Goal: Task Accomplishment & Management: Manage account settings

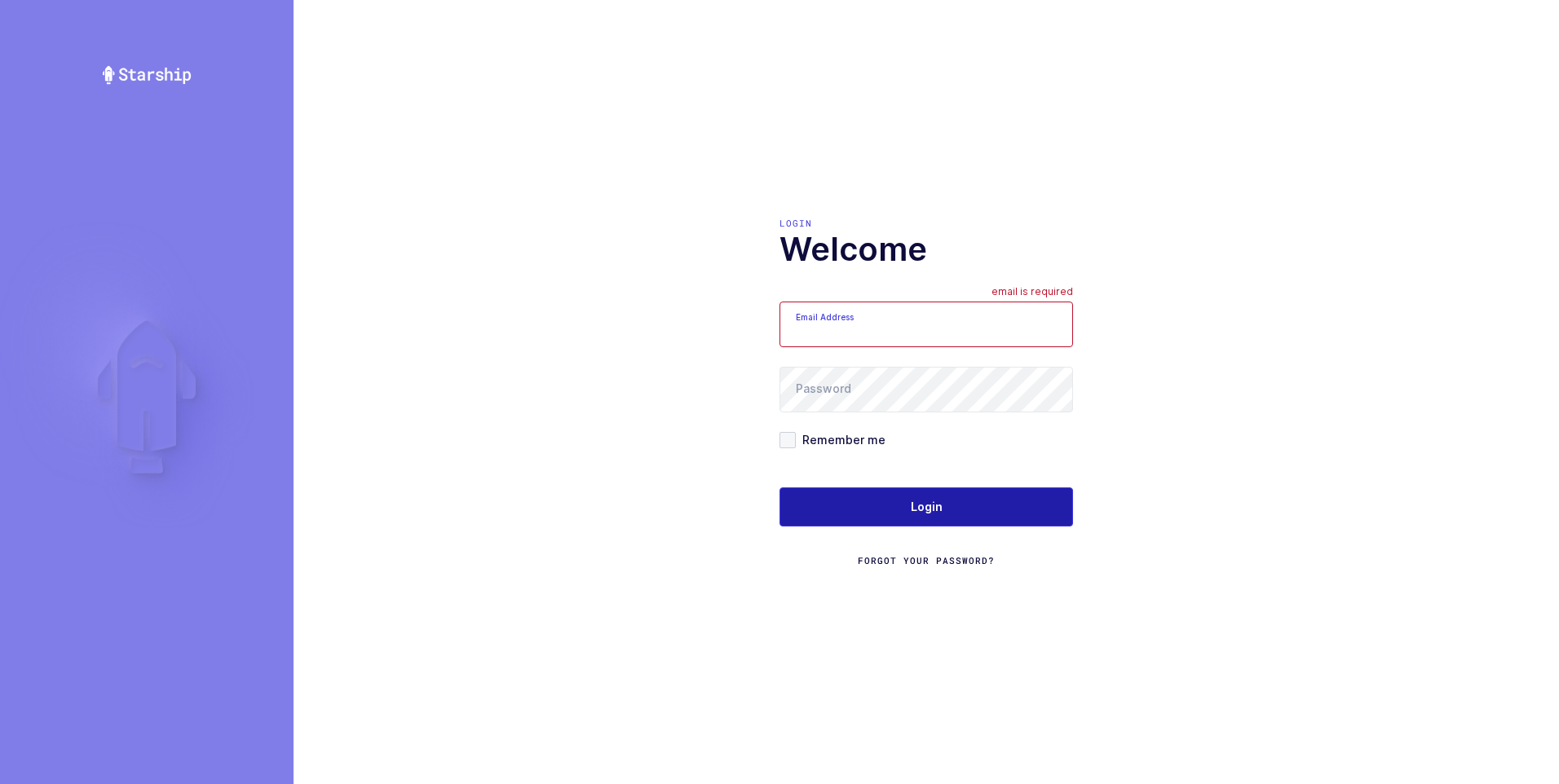
type input "ezra@janustrade.com"
click at [917, 516] on button "Login" at bounding box center [926, 507] width 293 height 39
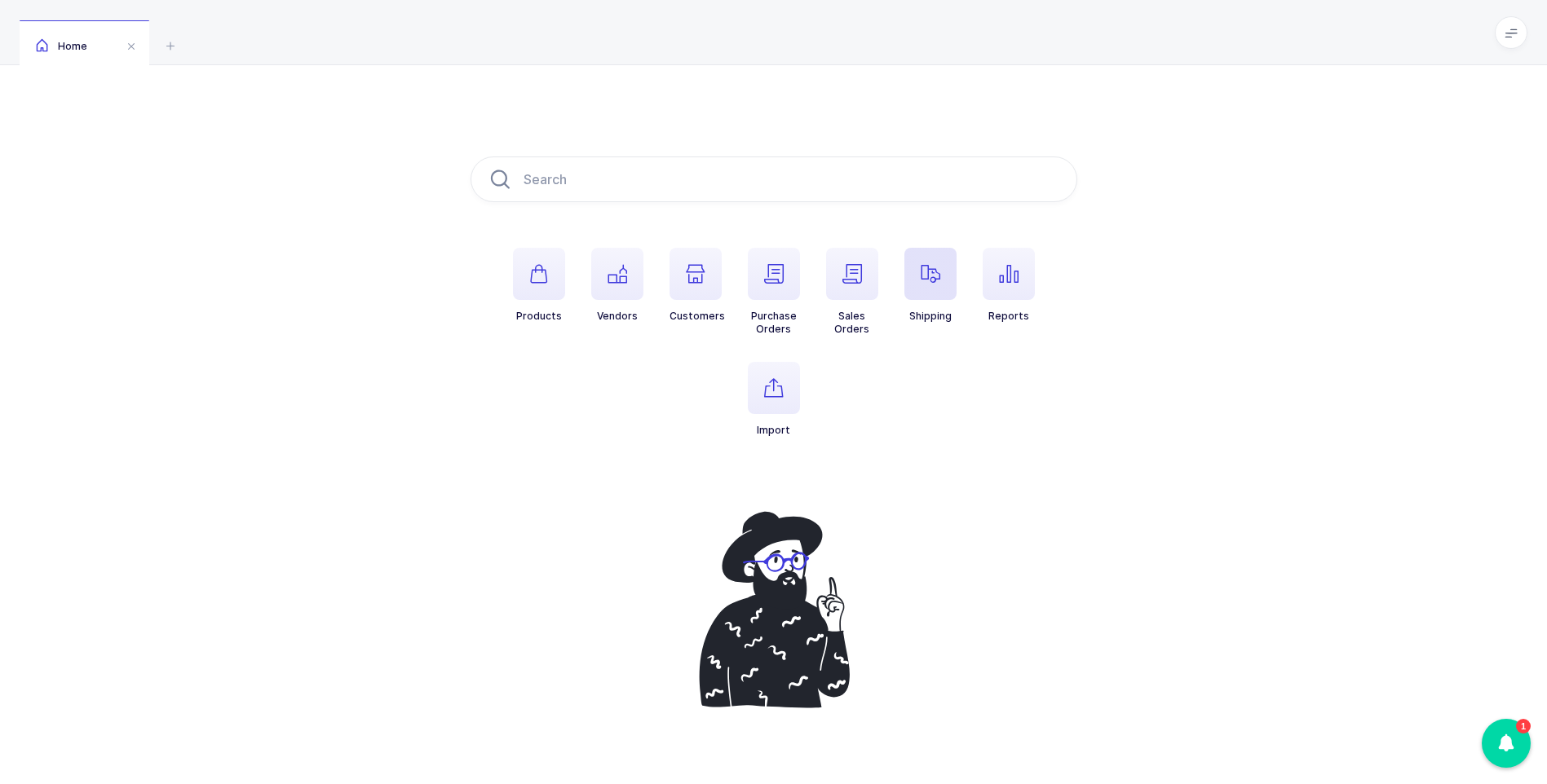
click at [935, 270] on icon "button" at bounding box center [930, 274] width 19 height 19
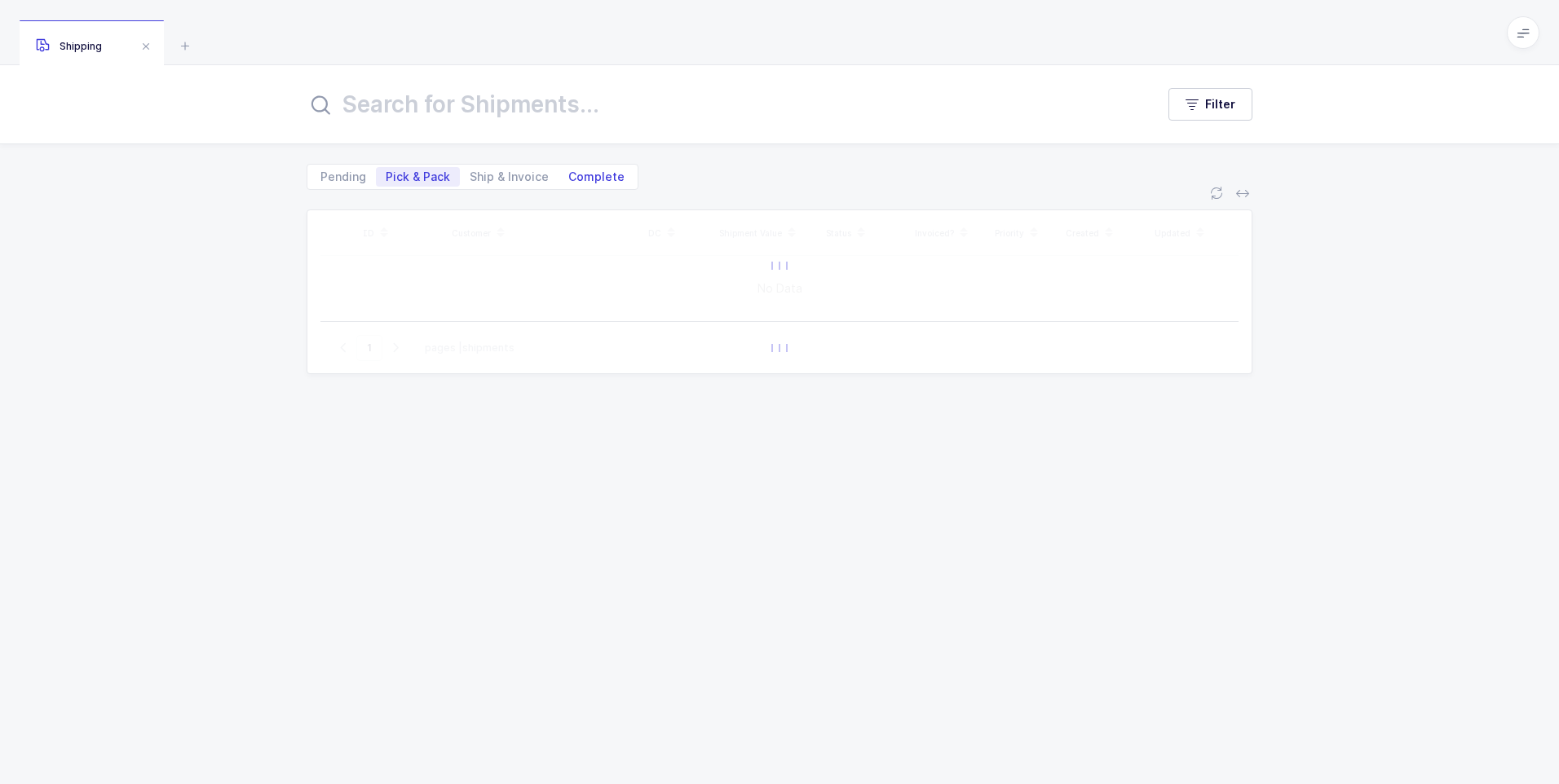
click at [597, 167] on span "Complete" at bounding box center [596, 177] width 76 height 19
click at [569, 167] on input "Complete" at bounding box center [564, 173] width 11 height 11
radio input "true"
radio input "false"
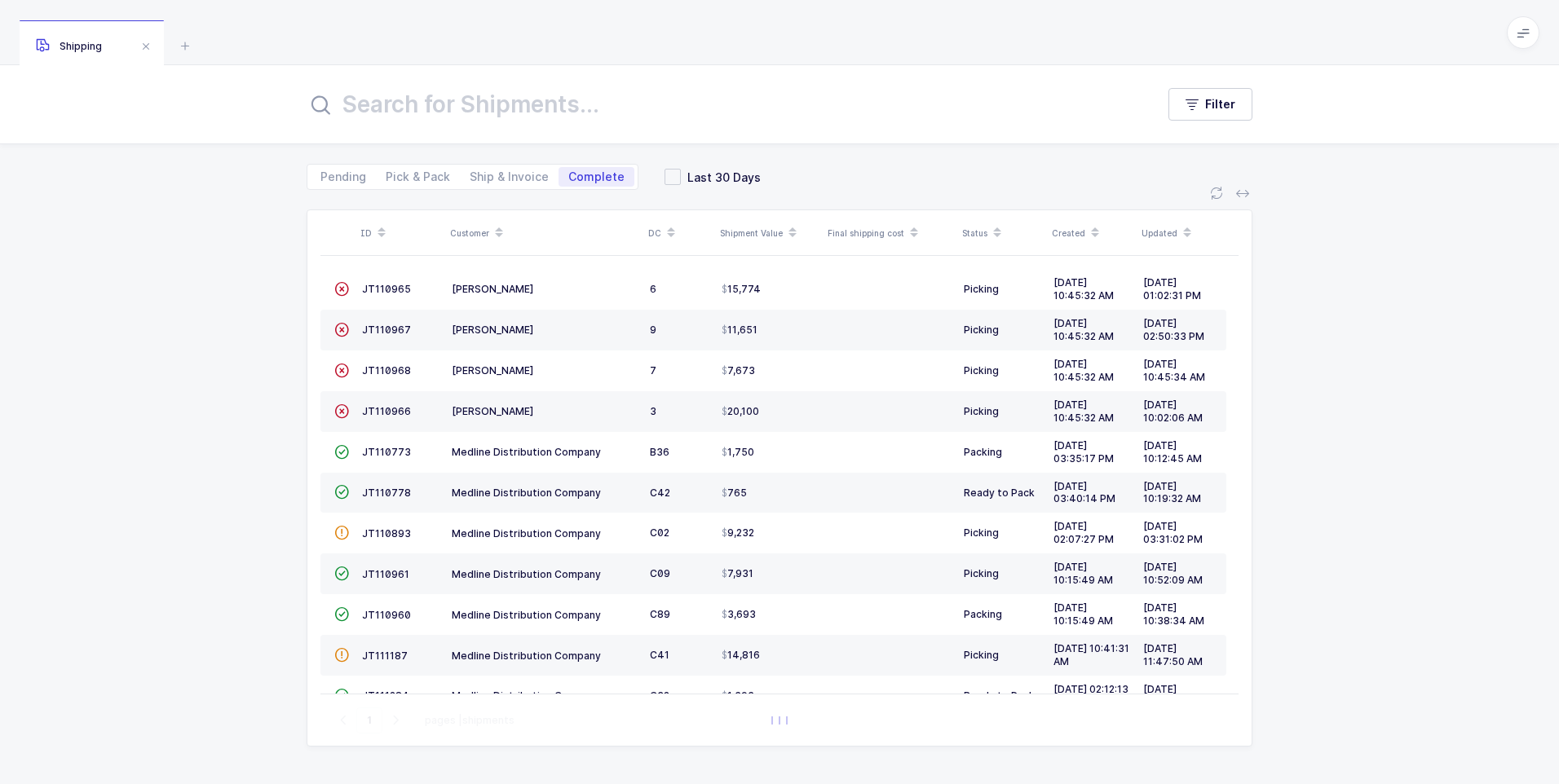
click at [516, 110] on input "text" at bounding box center [721, 105] width 830 height 39
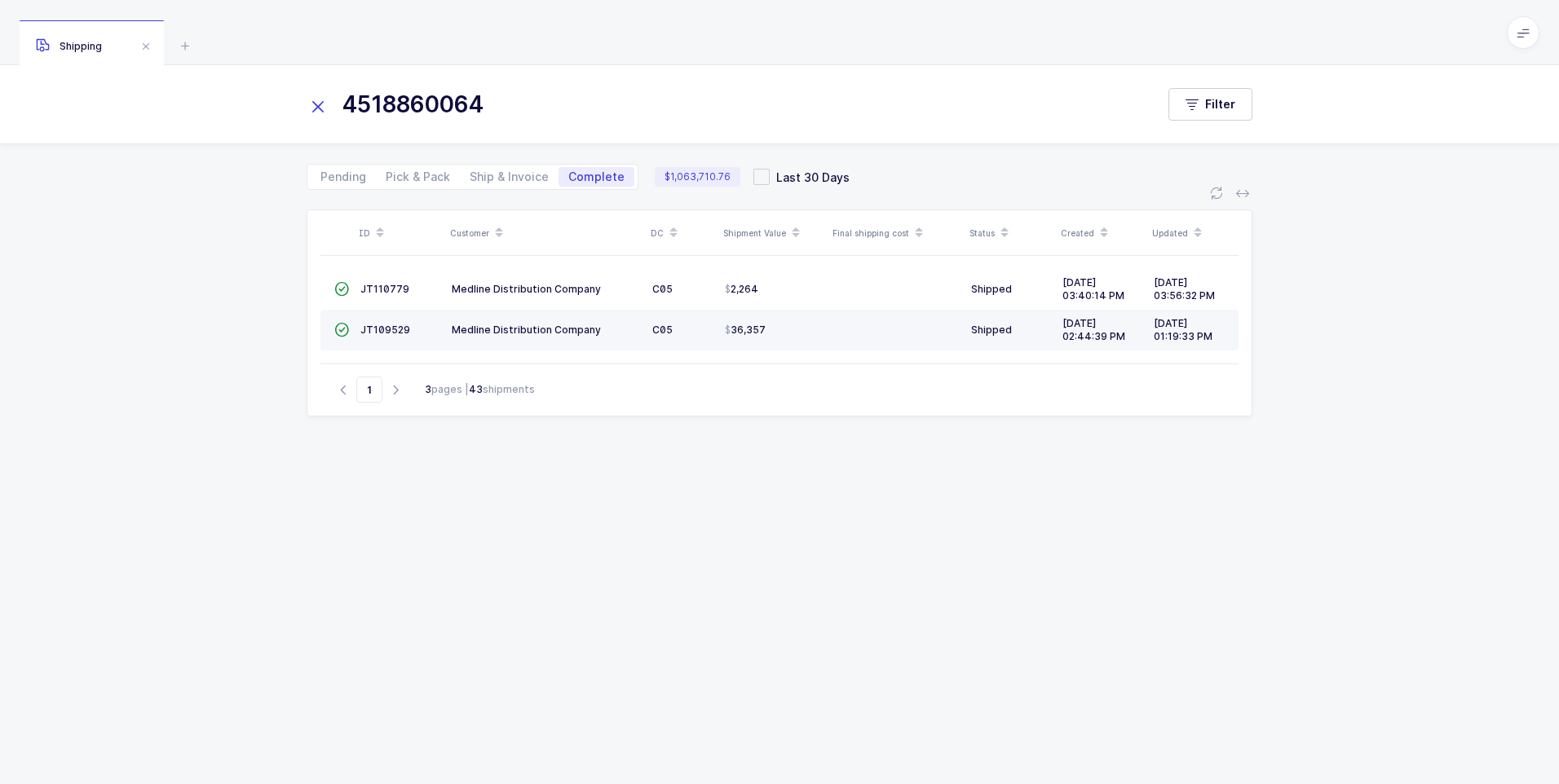
type input "4518860064"
click at [365, 338] on td "JT109529" at bounding box center [399, 330] width 91 height 41
click at [369, 332] on span "JT109529" at bounding box center [386, 330] width 50 height 12
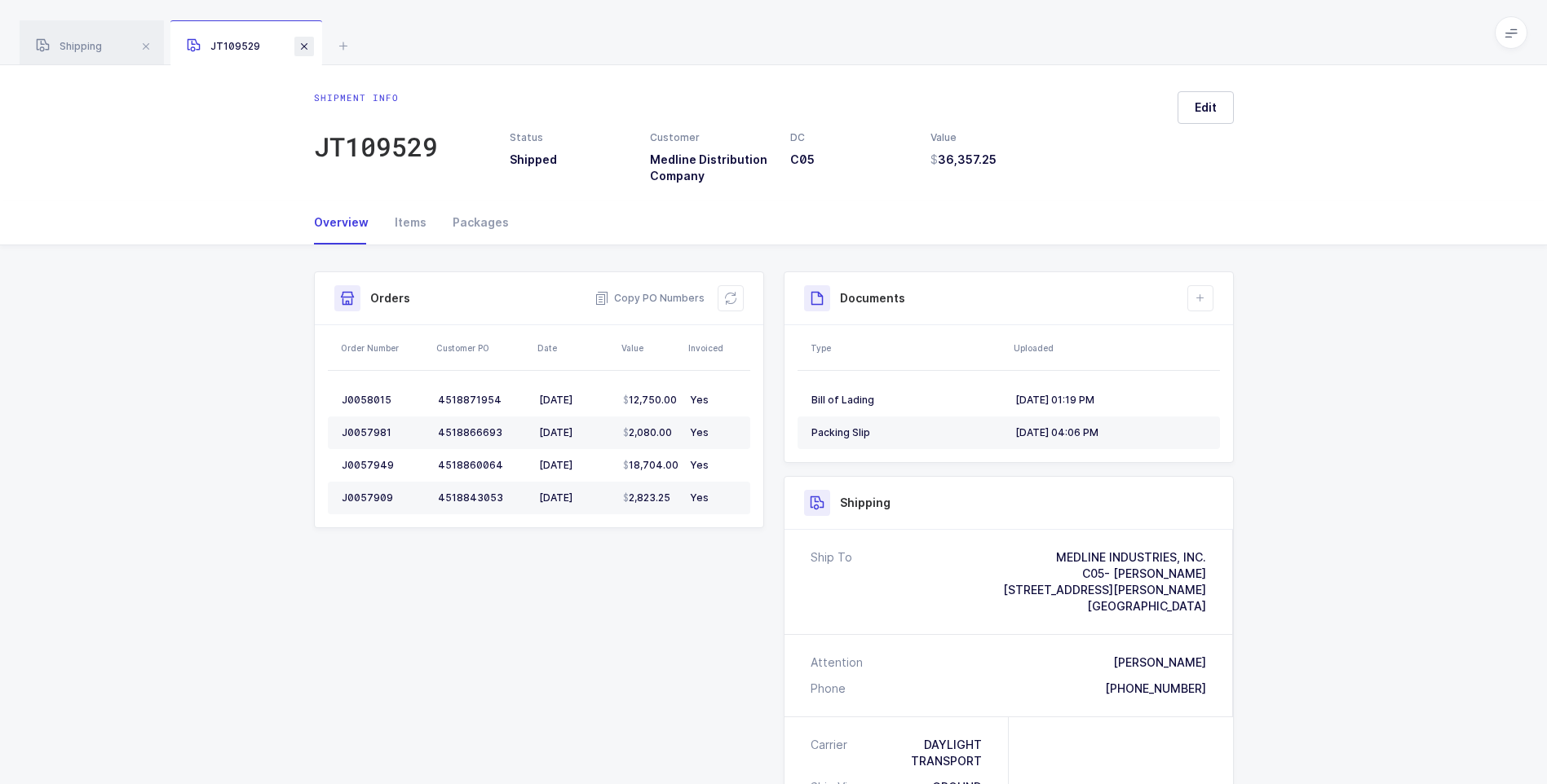
click at [308, 42] on span at bounding box center [304, 46] width 19 height 19
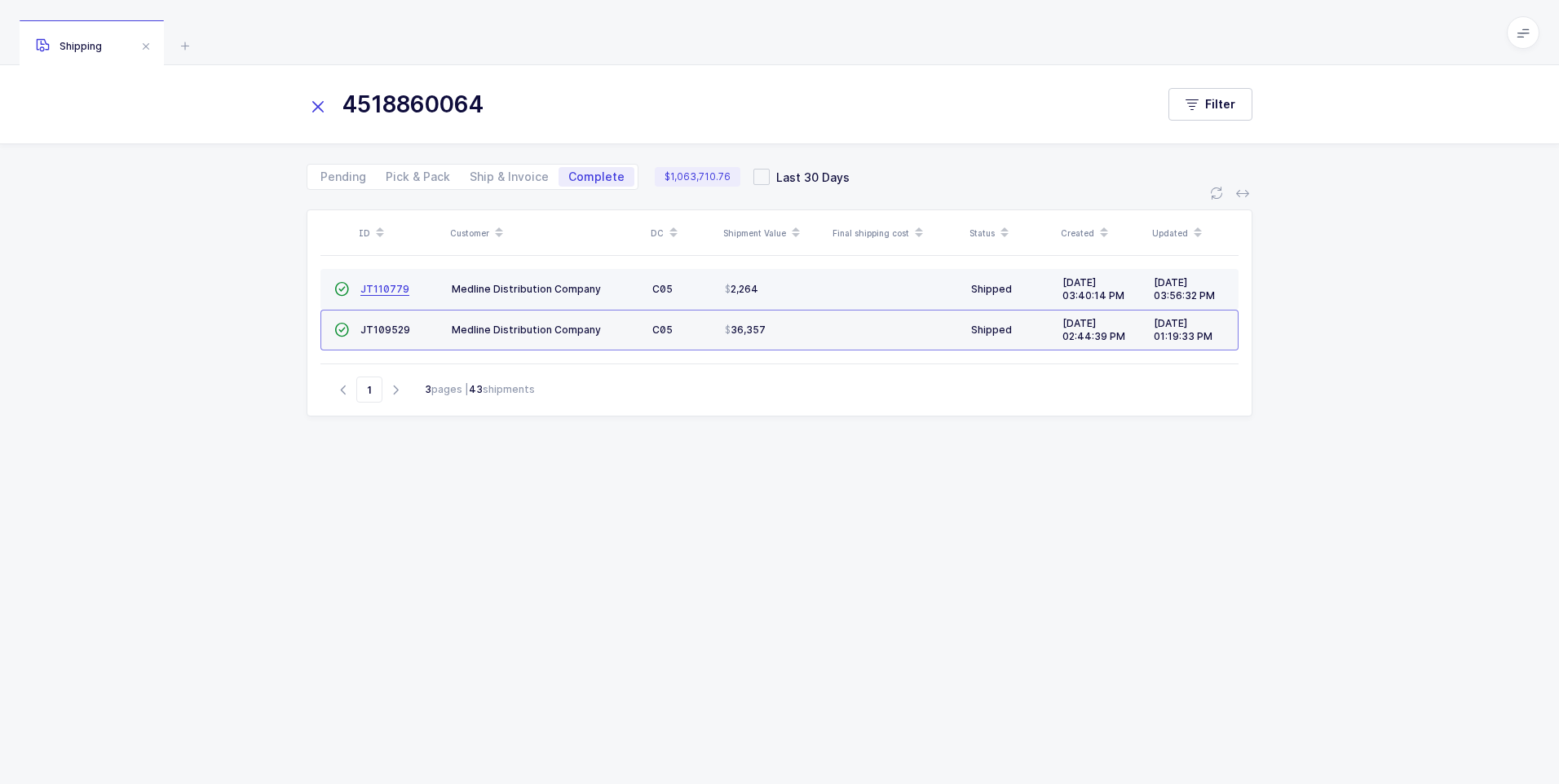
click at [383, 288] on span "JT110779" at bounding box center [385, 289] width 49 height 12
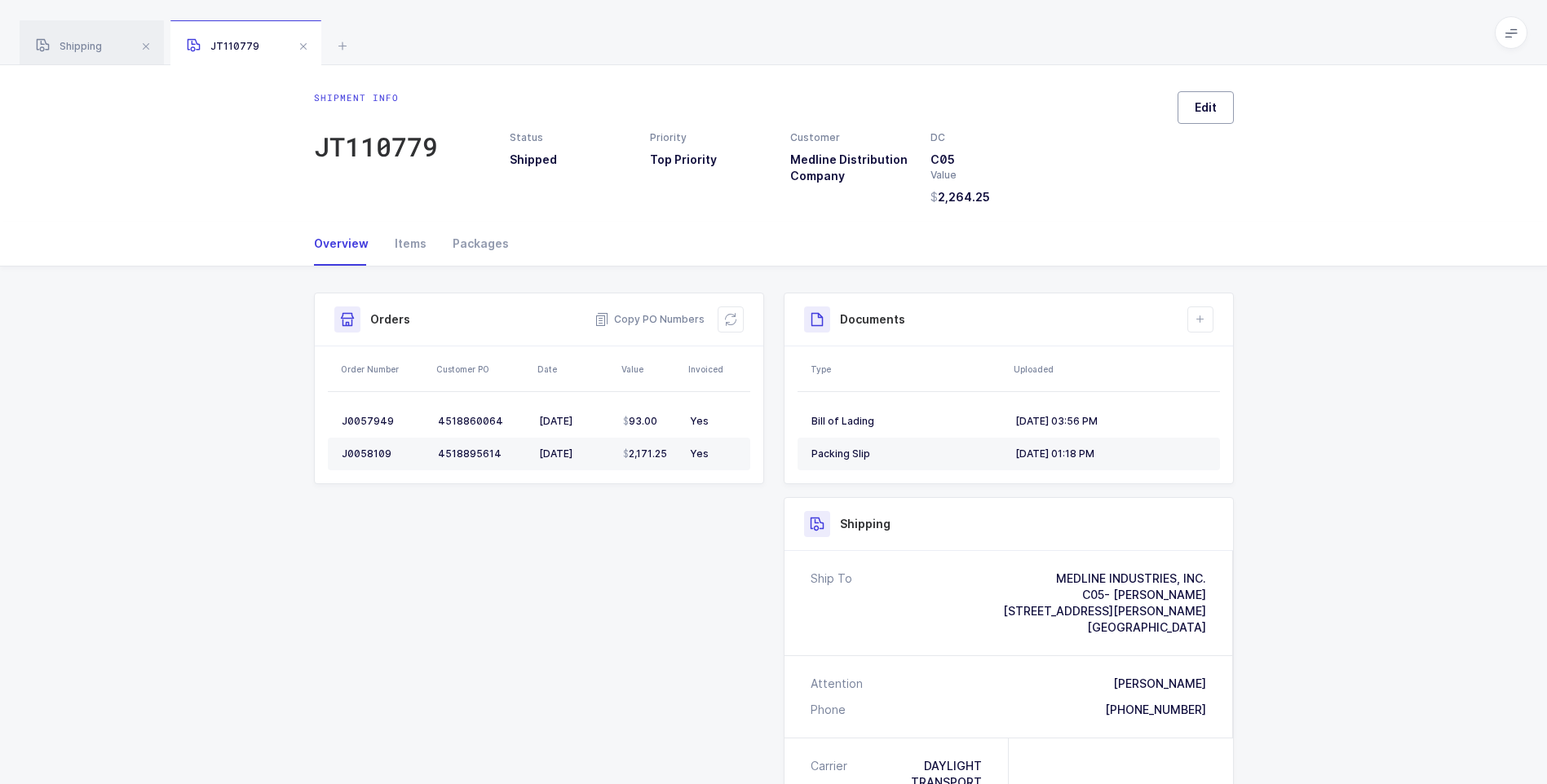
click at [1179, 119] on button "Edit" at bounding box center [1205, 107] width 56 height 33
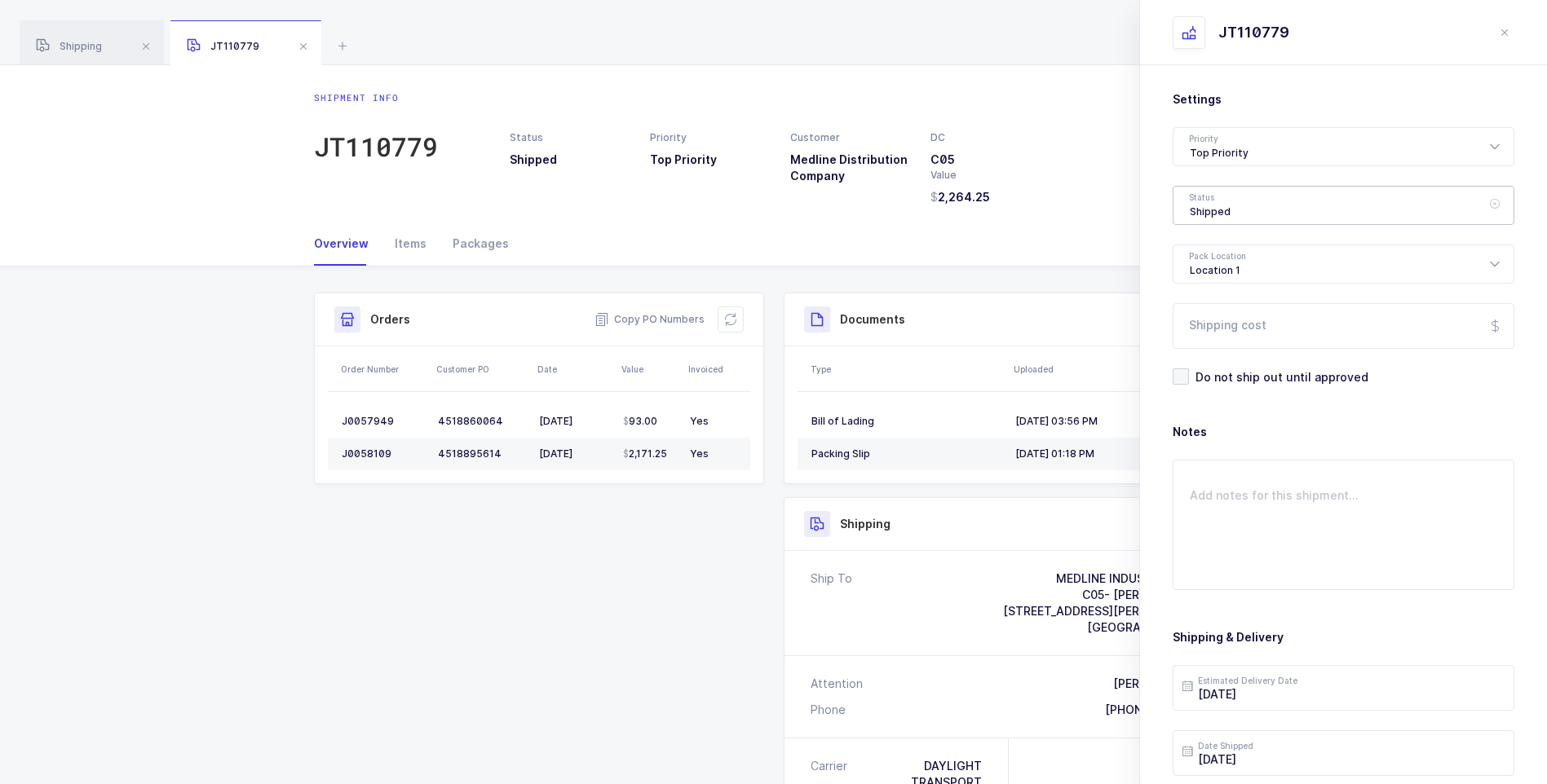
click at [1221, 207] on div "Shipped" at bounding box center [1343, 206] width 342 height 39
click at [1219, 350] on span "Delivered" at bounding box center [1217, 356] width 55 height 14
type input "Delivered"
click at [1210, 330] on input "Shipping cost" at bounding box center [1343, 326] width 342 height 46
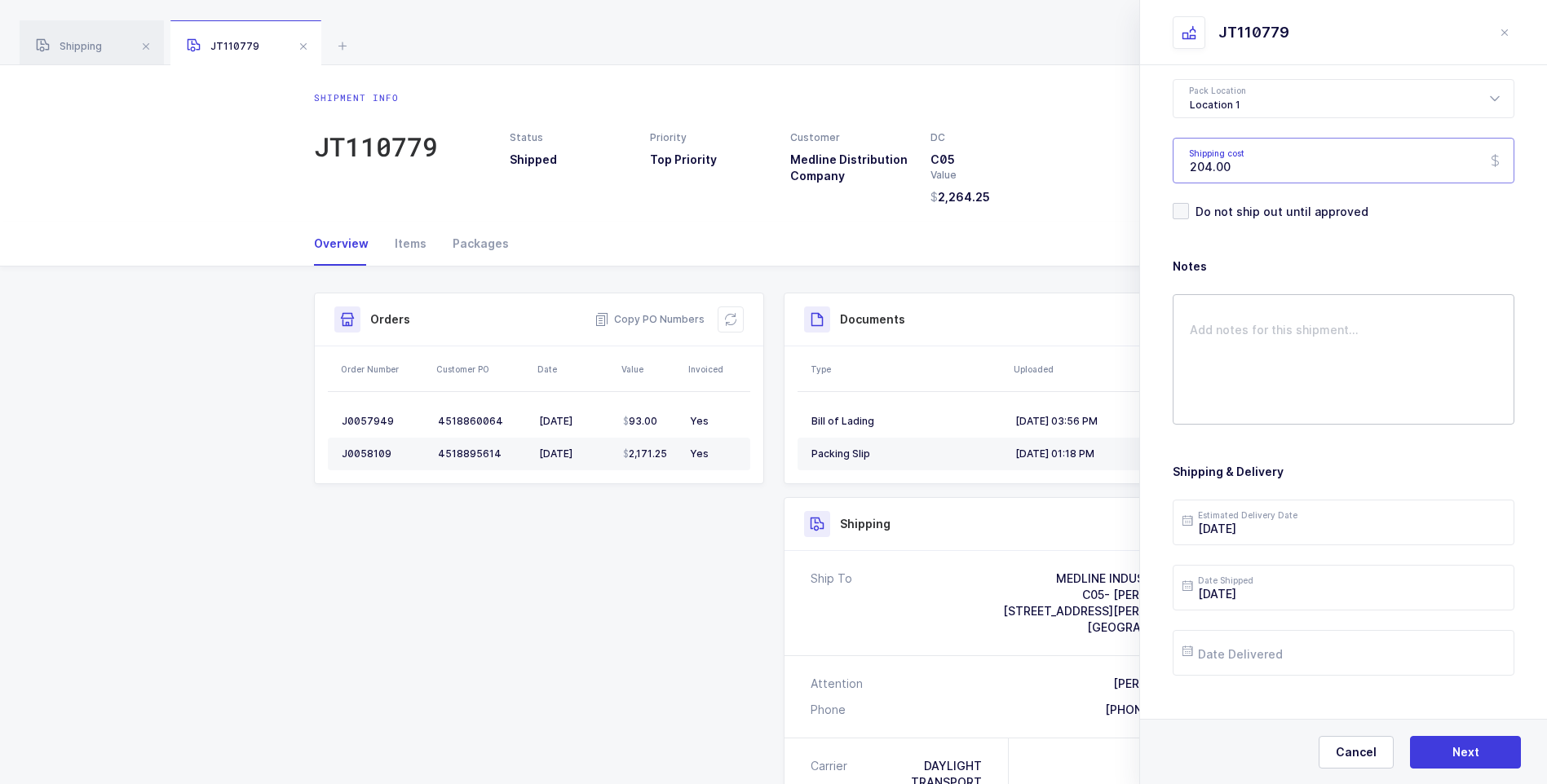
scroll to position [188, 0]
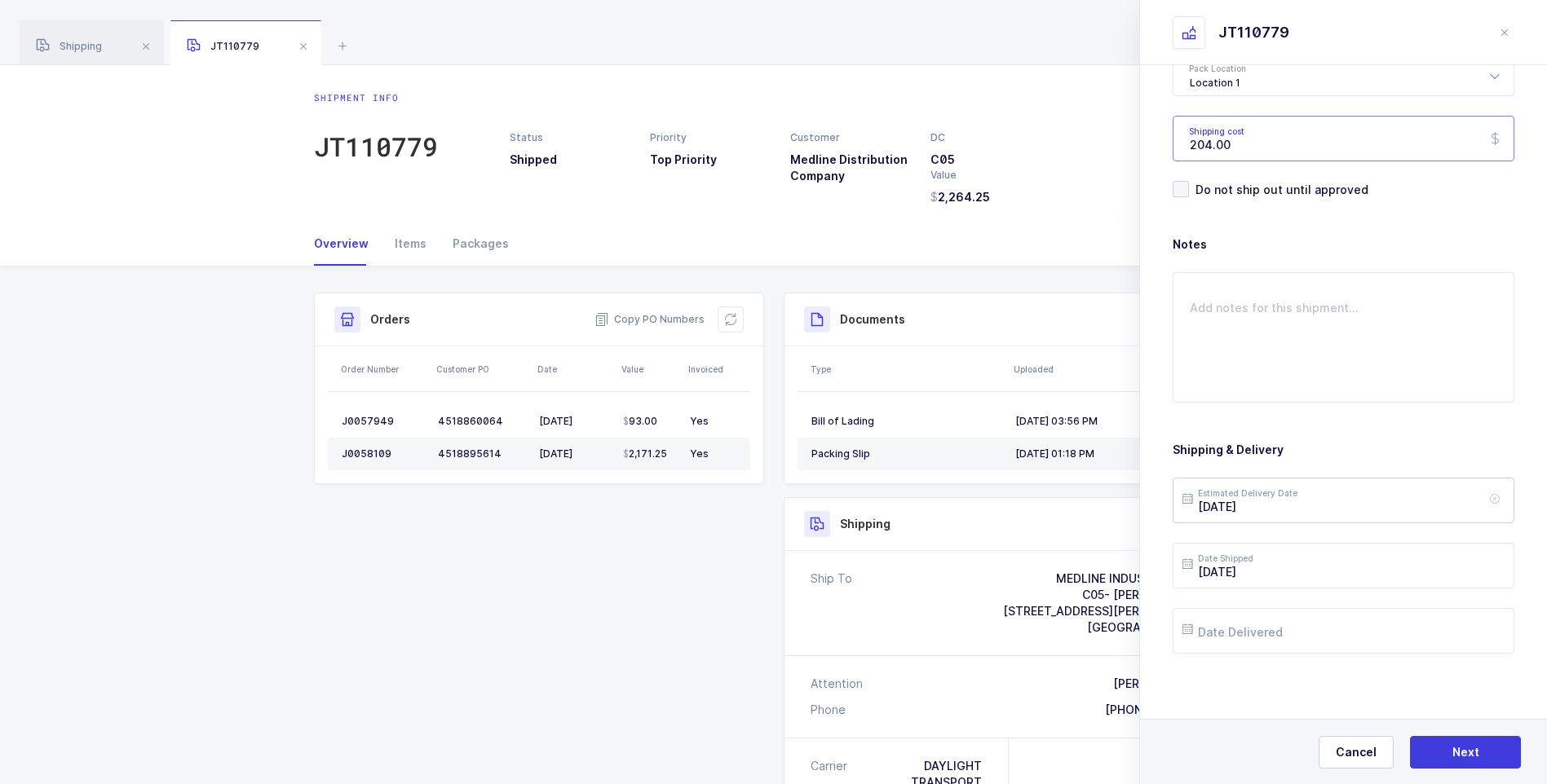
type input "204.00"
click at [1310, 506] on input "2025-08-07" at bounding box center [1343, 501] width 342 height 46
click at [1370, 315] on span "8" at bounding box center [1372, 315] width 19 height 19
type input "2025-08-08"
click at [1240, 641] on input "text" at bounding box center [1343, 631] width 342 height 46
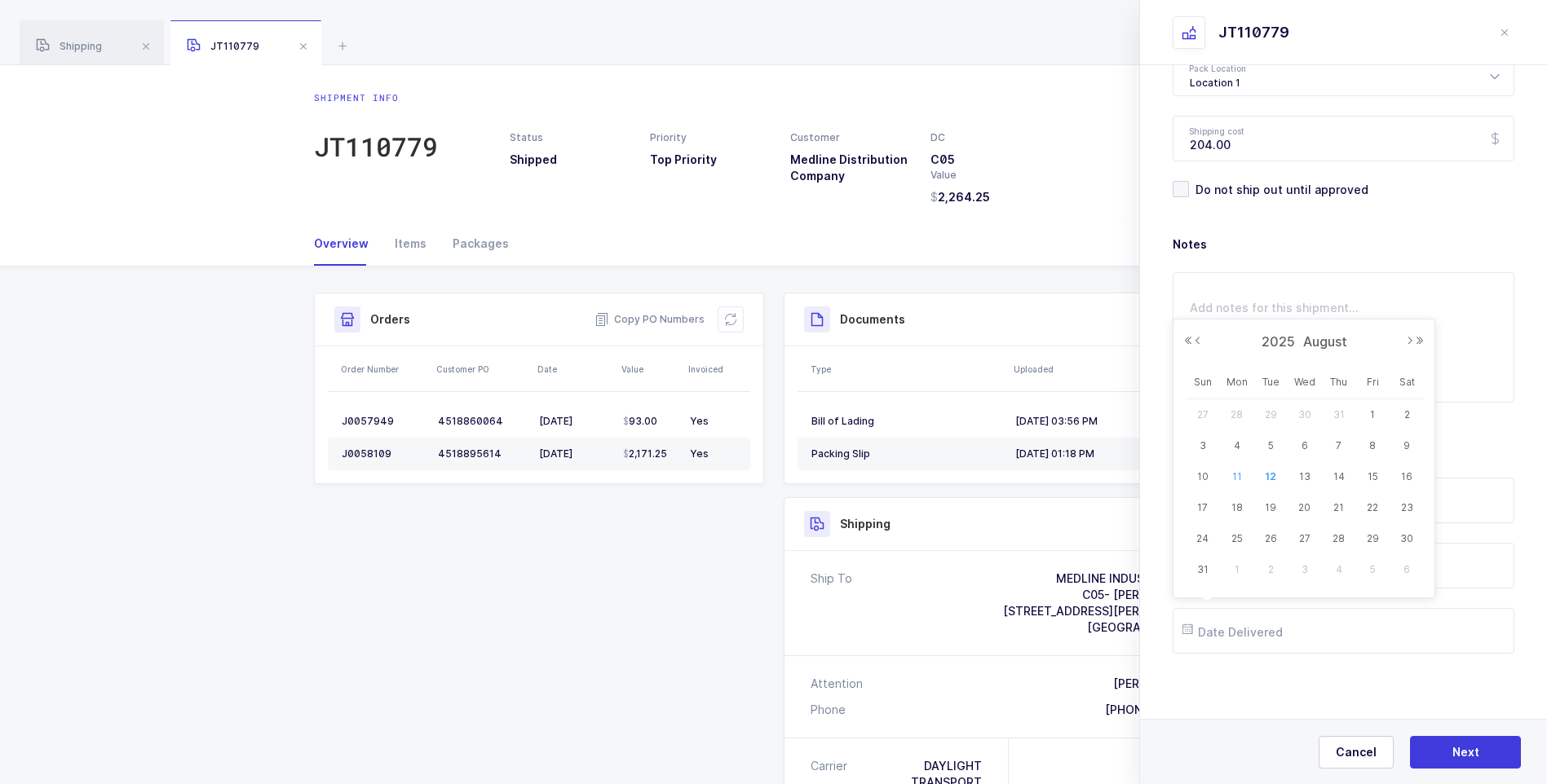
click at [1239, 473] on span "11" at bounding box center [1237, 477] width 19 height 19
type input "2025-08-11"
click at [1435, 751] on button "Next" at bounding box center [1465, 752] width 111 height 33
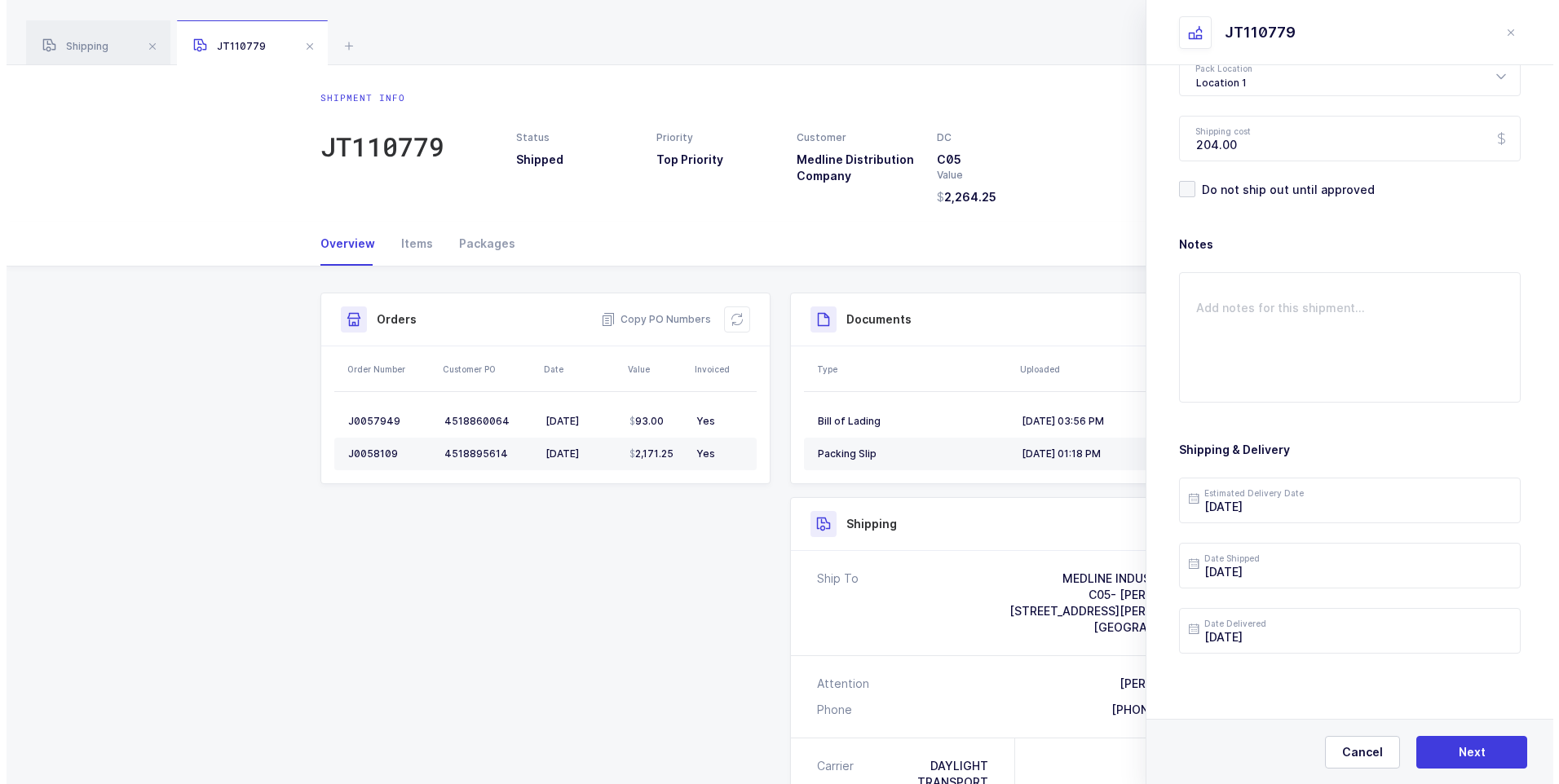
scroll to position [0, 0]
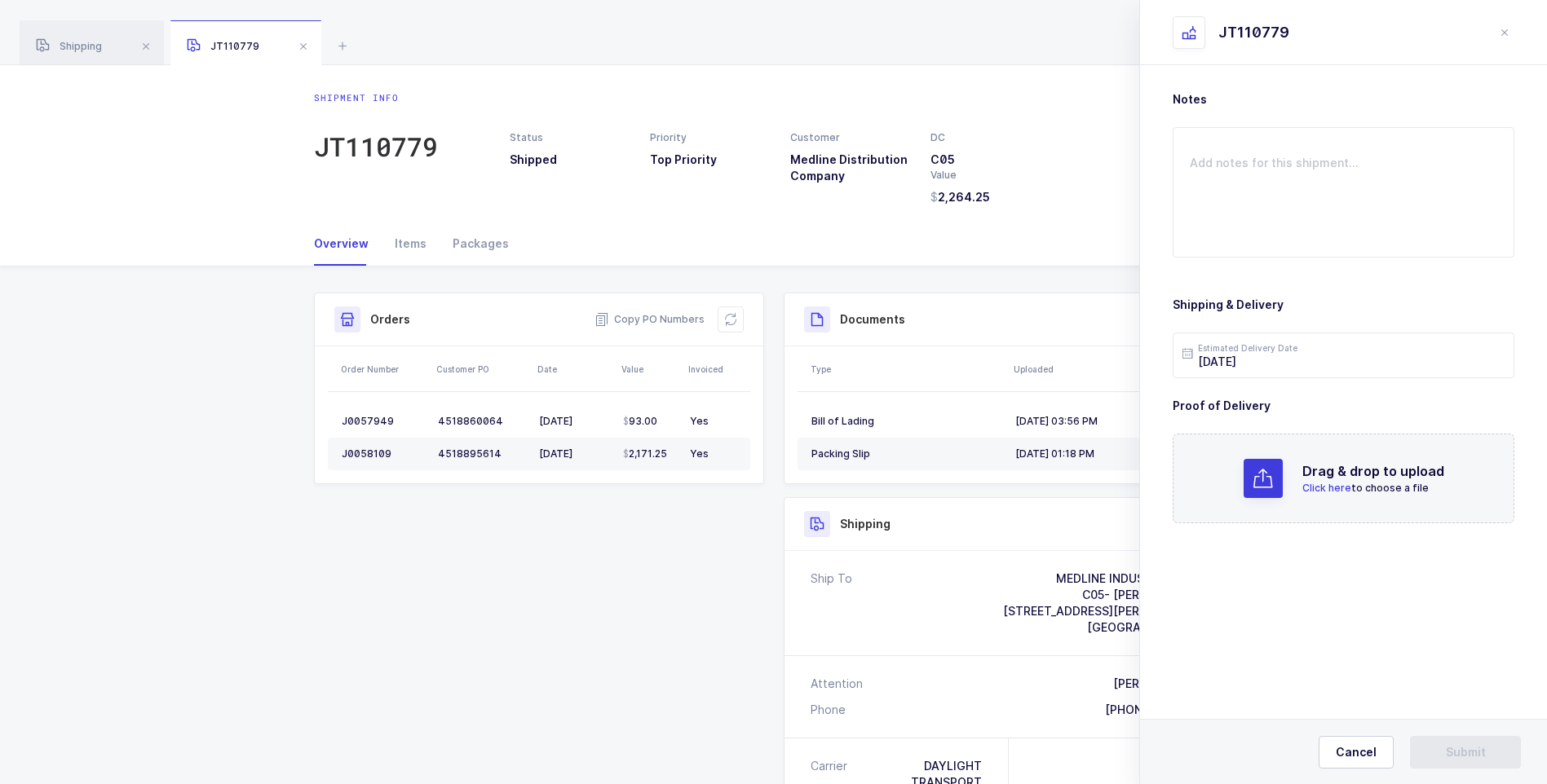
click at [1343, 485] on span "Click here" at bounding box center [1326, 488] width 49 height 12
click at [1486, 746] on button "Submit" at bounding box center [1465, 752] width 111 height 33
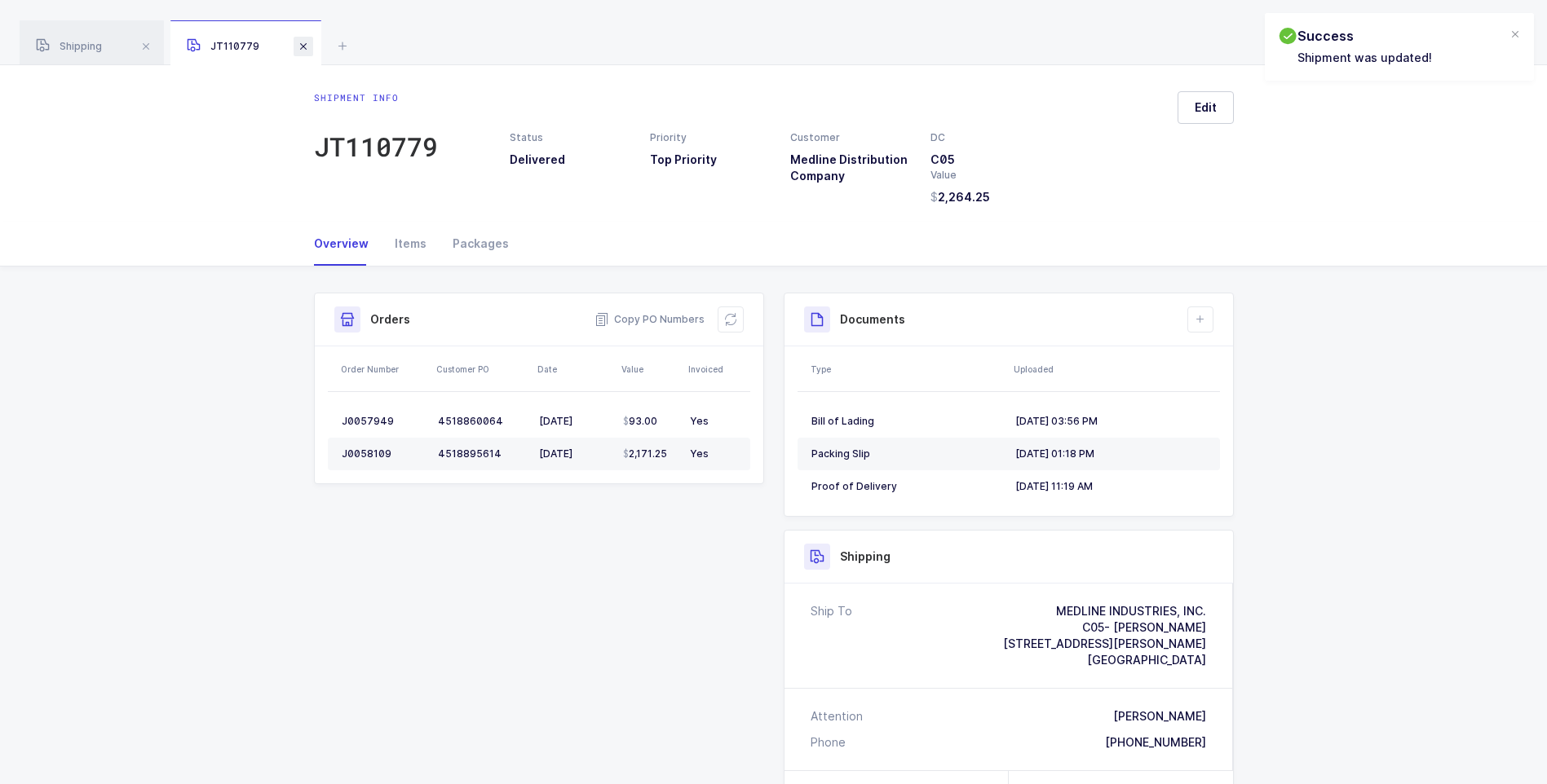
click at [306, 48] on span at bounding box center [303, 46] width 19 height 19
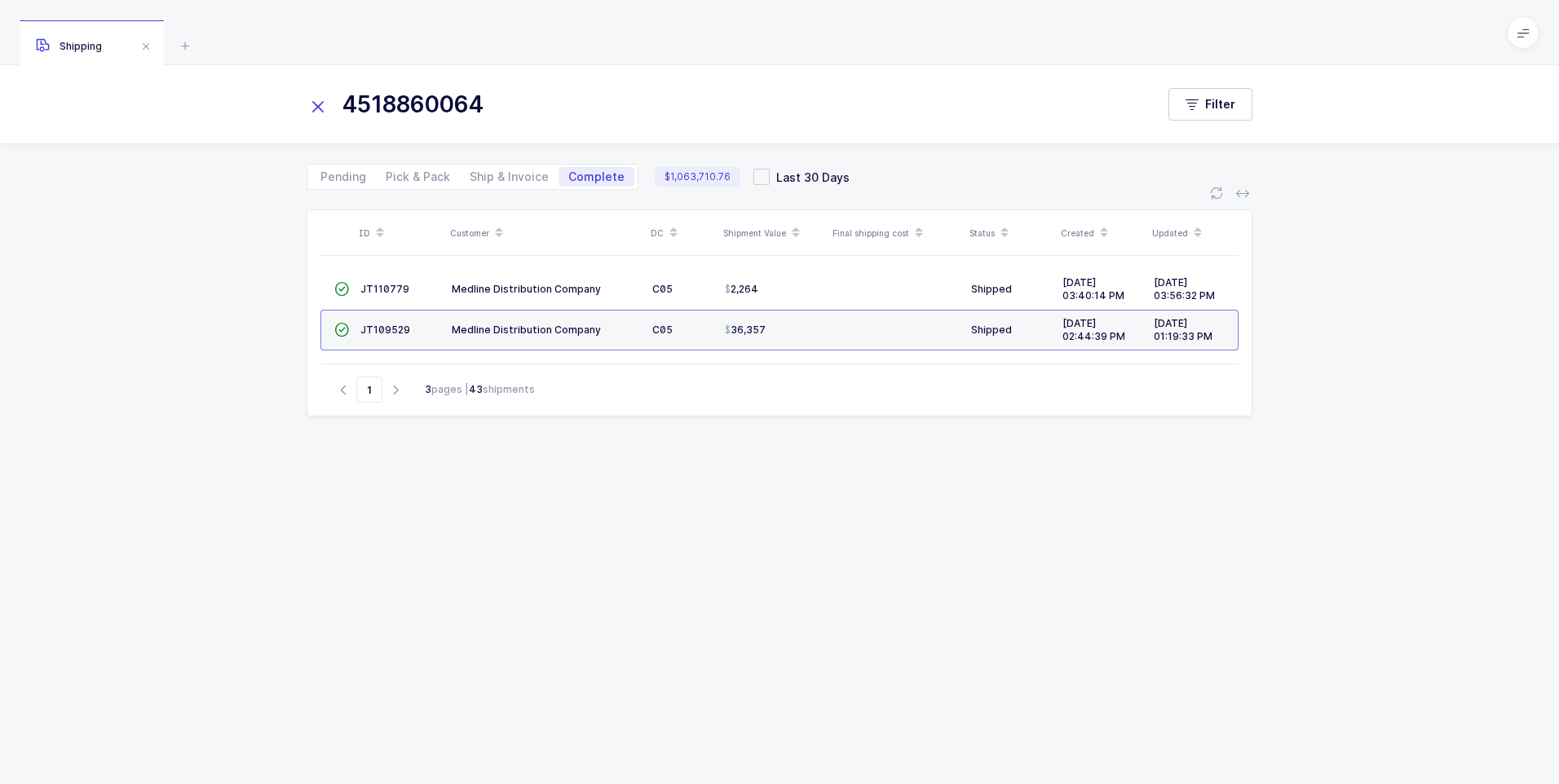
click at [327, 107] on icon at bounding box center [318, 107] width 23 height 23
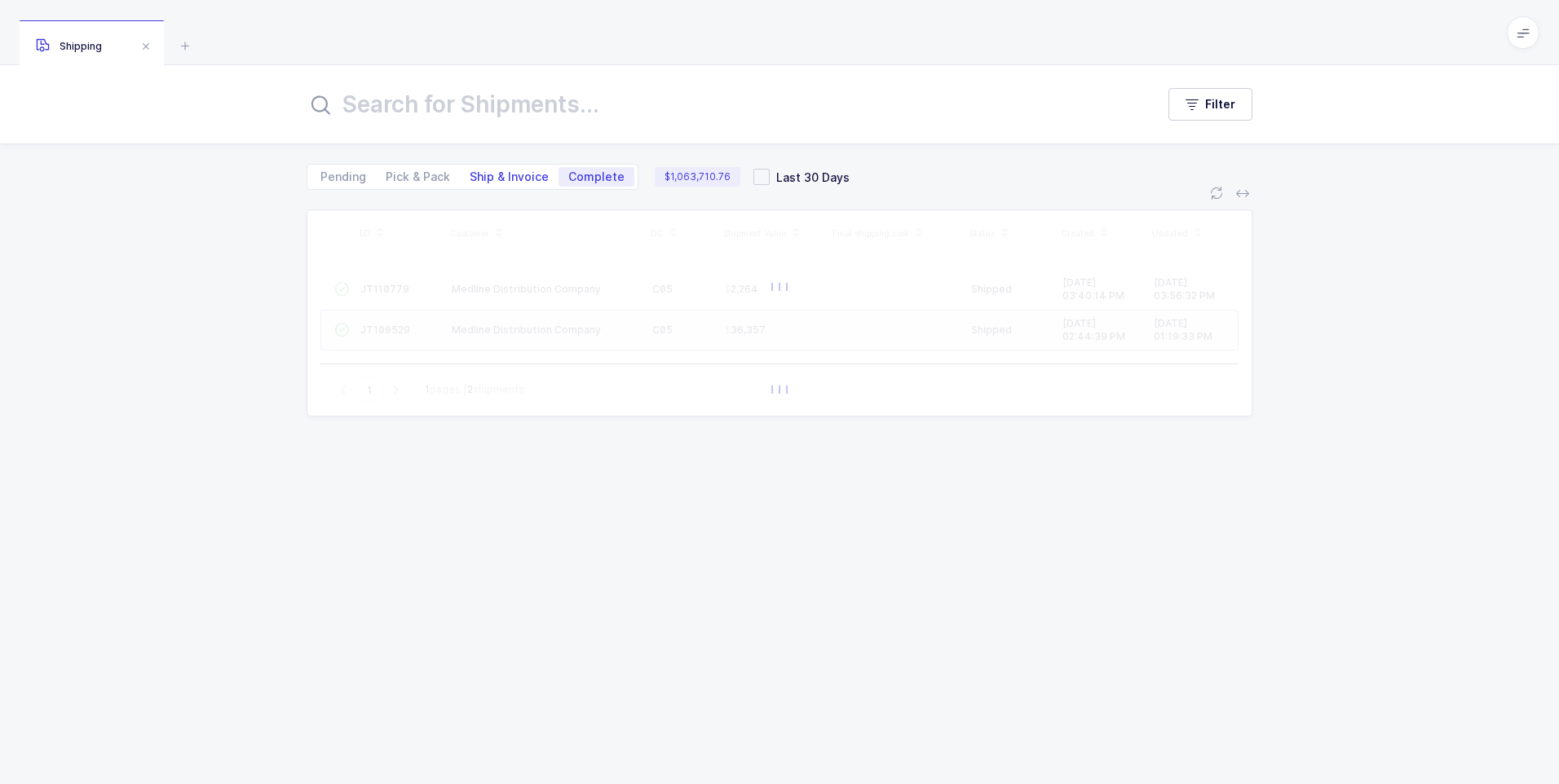
click at [480, 180] on span "Ship & Invoice" at bounding box center [509, 176] width 79 height 12
click at [471, 178] on input "Ship & Invoice" at bounding box center [465, 173] width 11 height 11
radio input "true"
radio input "false"
